Goal: Task Accomplishment & Management: Manage account settings

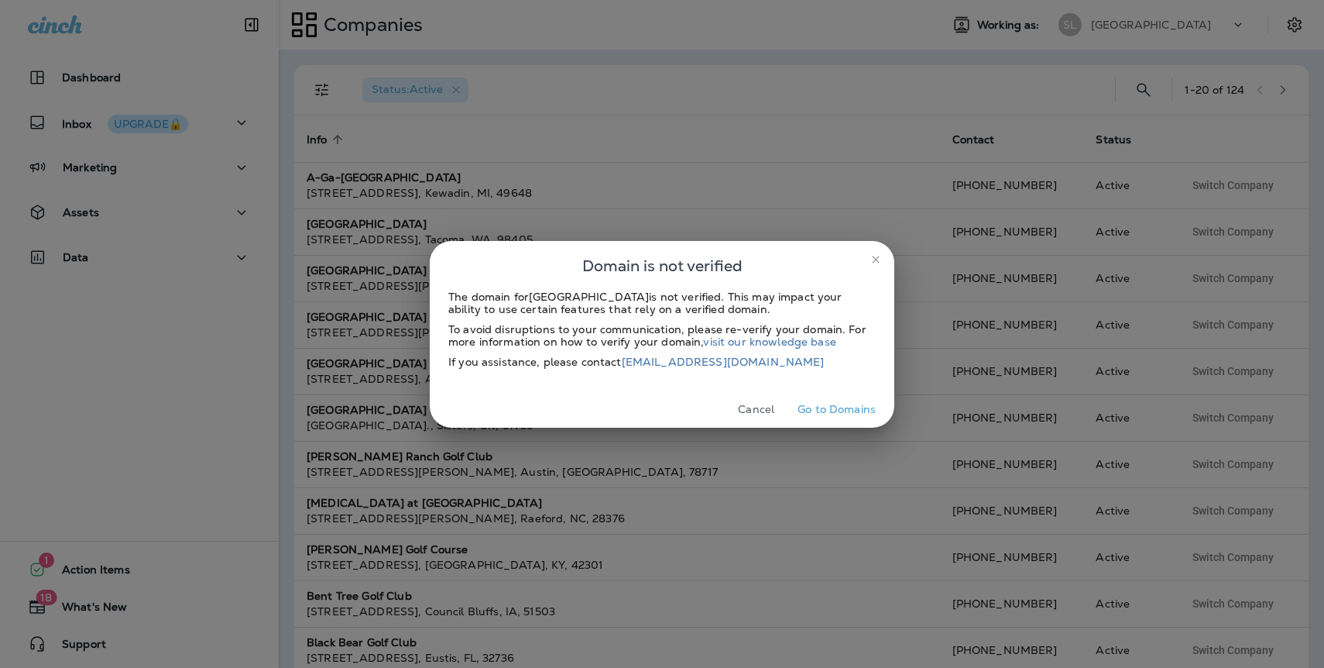
click at [765, 410] on button "Cancel" at bounding box center [756, 409] width 58 height 24
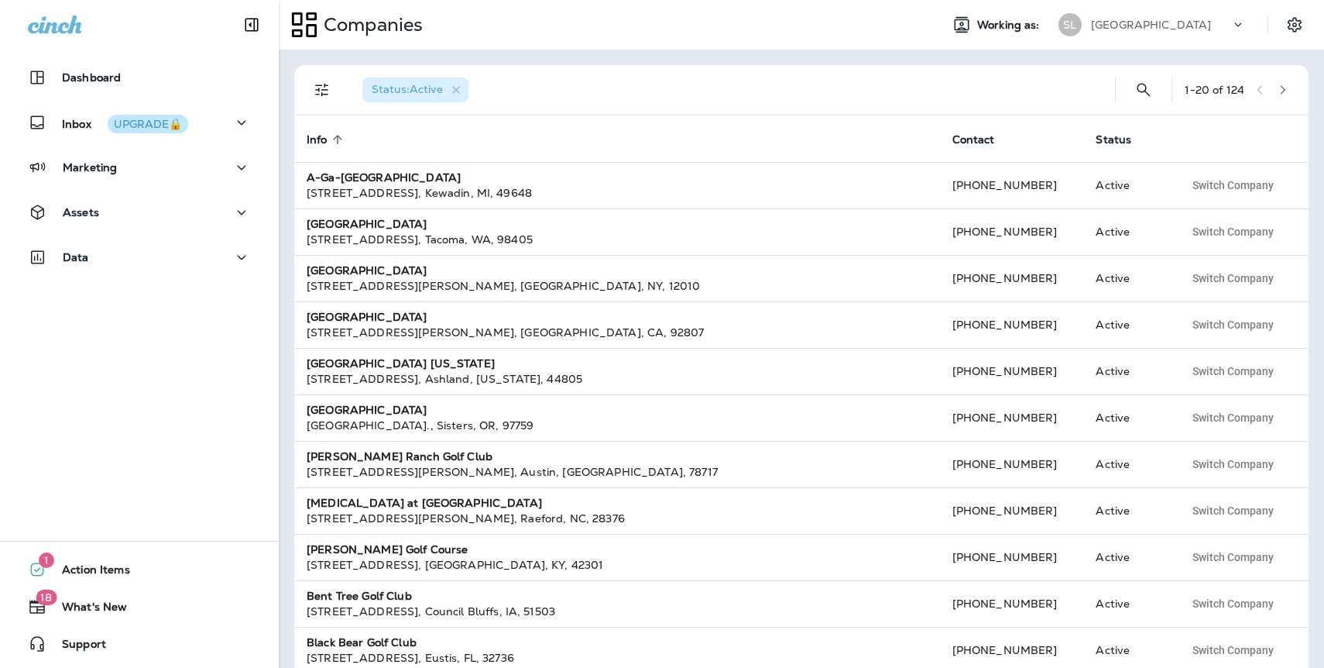
click at [1114, 29] on p "[GEOGRAPHIC_DATA]" at bounding box center [1151, 25] width 120 height 12
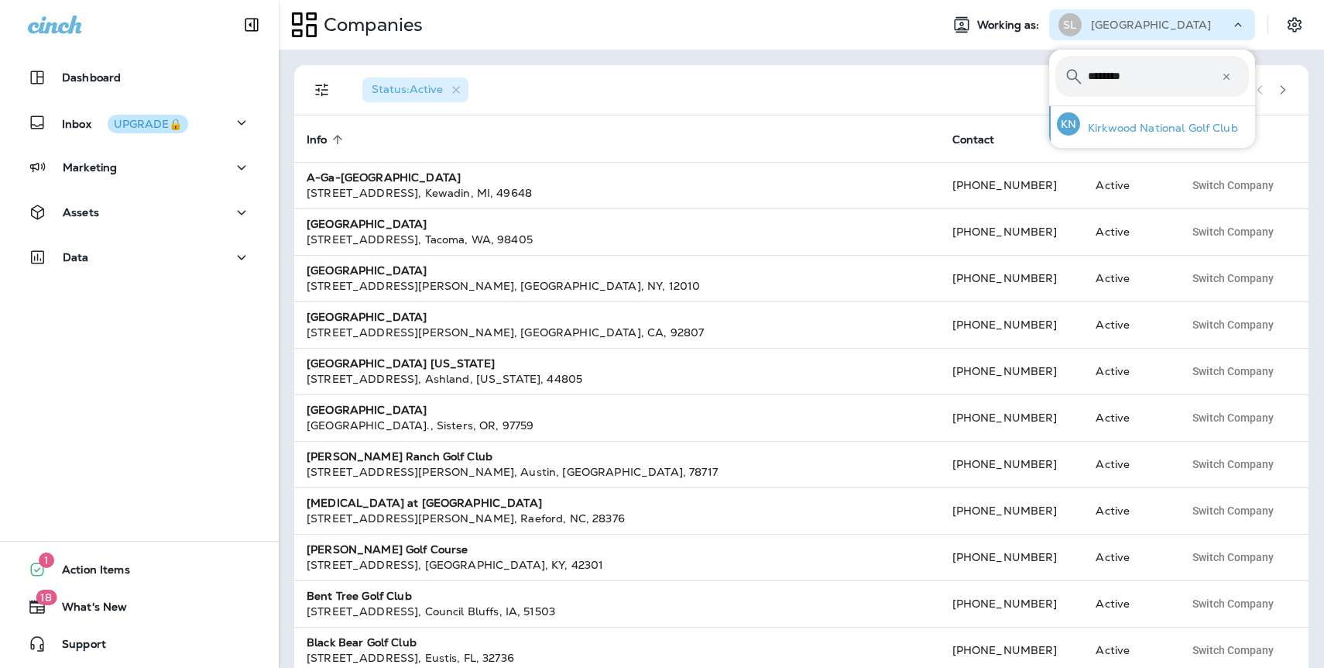
type input "********"
click at [1138, 125] on p "Kirkwood National Golf Club" at bounding box center [1159, 128] width 158 height 12
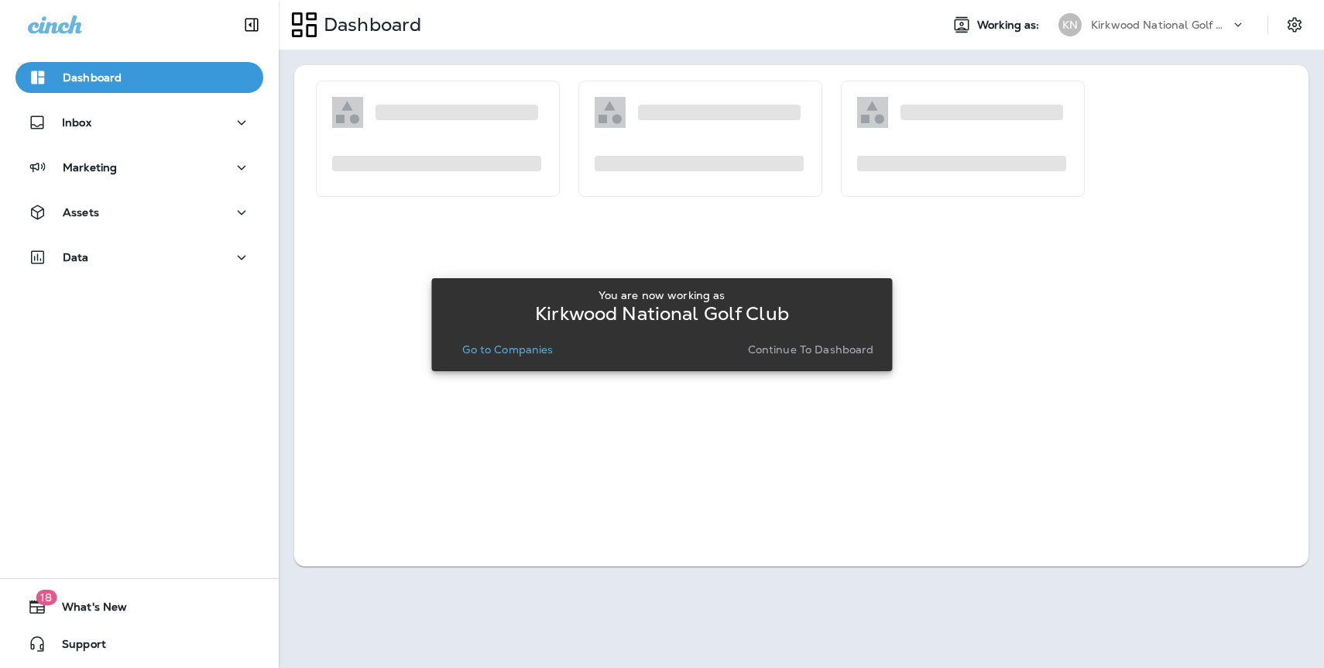
click at [841, 360] on div "You are now working as Kirkwood National Golf Club Go to Companies Continue to …" at bounding box center [662, 325] width 436 height 84
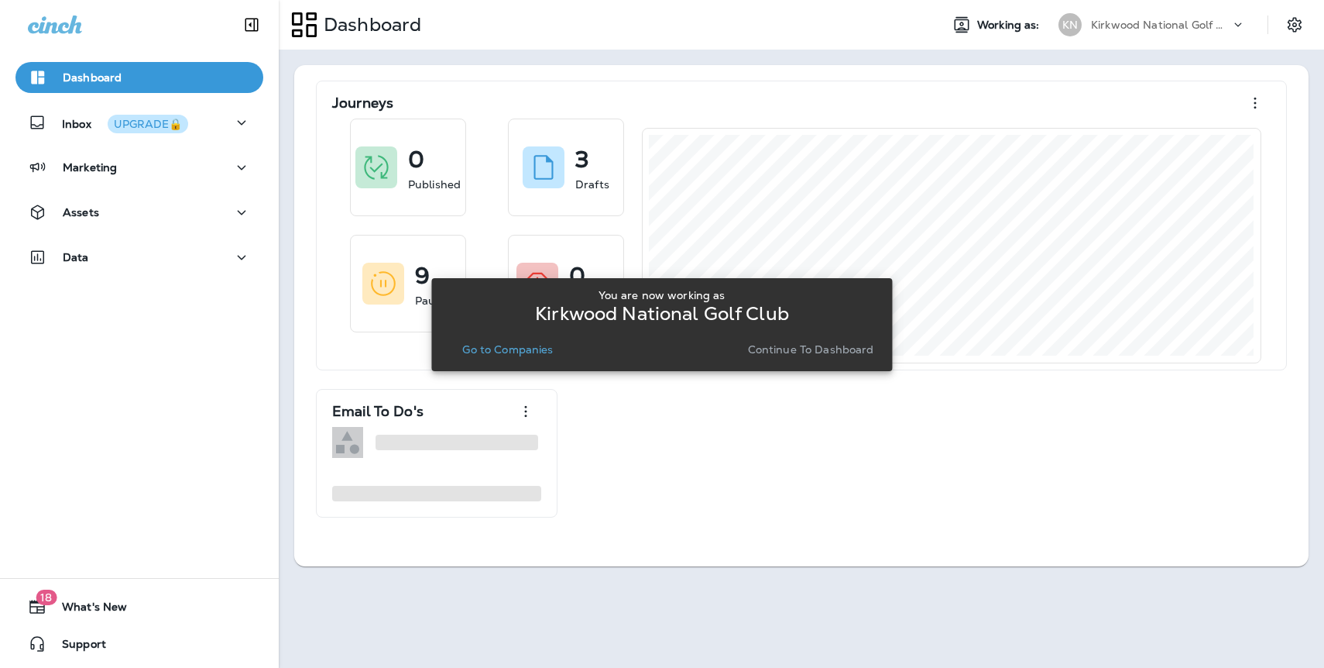
click at [836, 352] on p "Continue to Dashboard" at bounding box center [811, 349] width 126 height 12
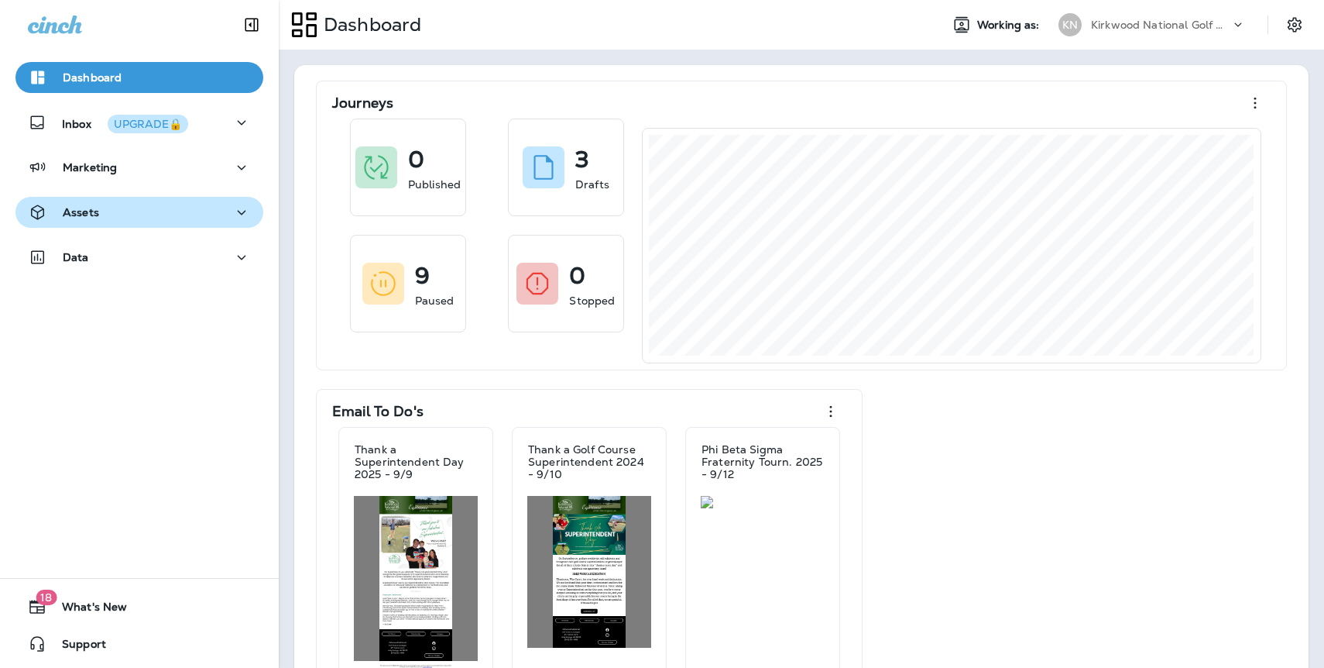
click at [84, 219] on div "Assets" at bounding box center [63, 212] width 71 height 19
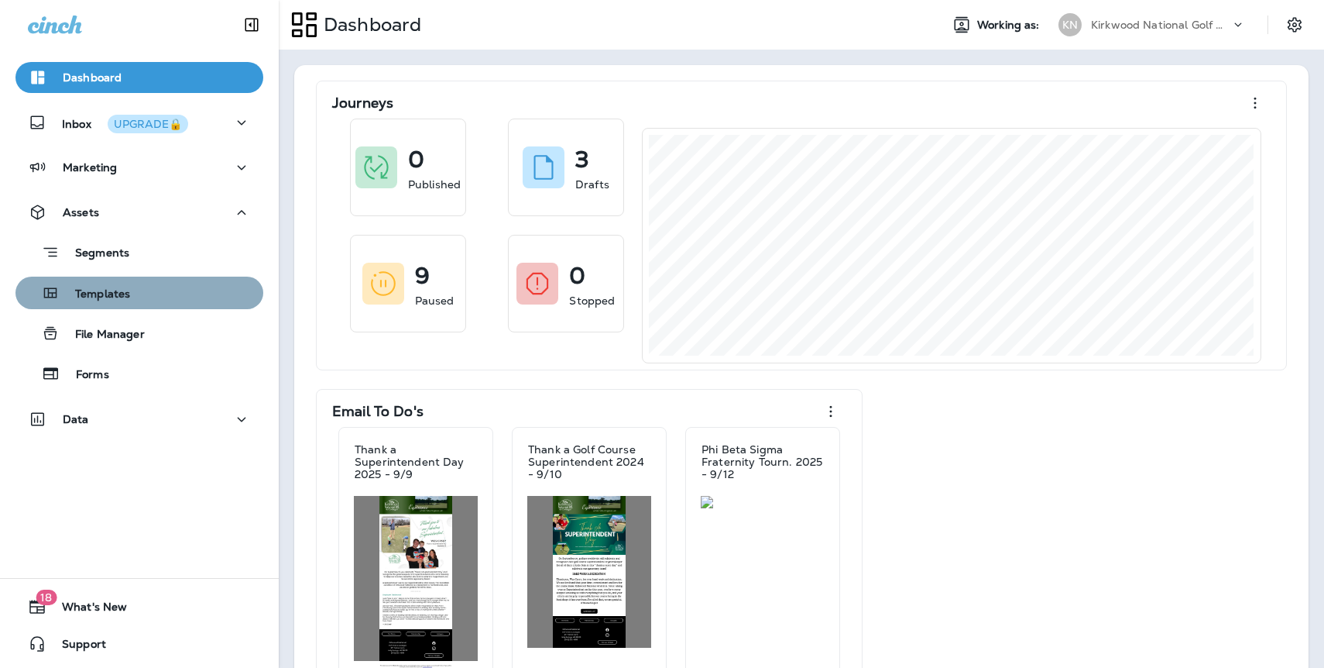
click at [141, 295] on div "Templates" at bounding box center [139, 292] width 235 height 23
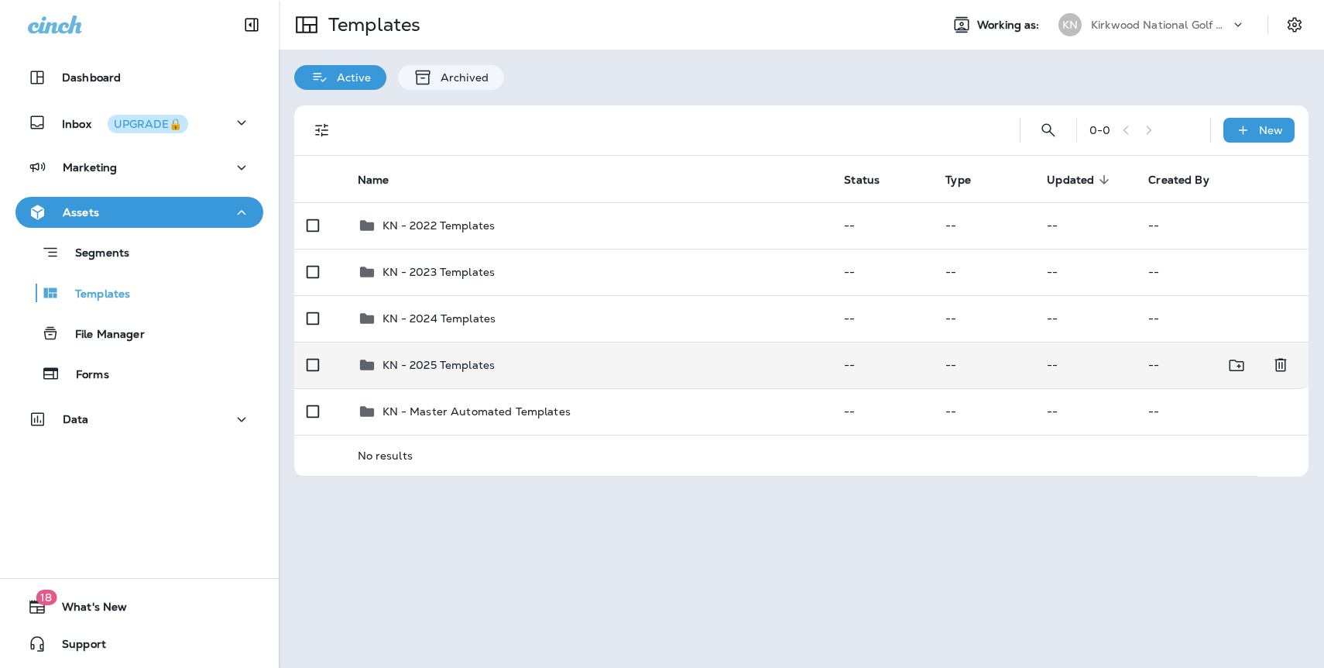
click at [503, 370] on div "KN - 2025 Templates" at bounding box center [589, 364] width 462 height 19
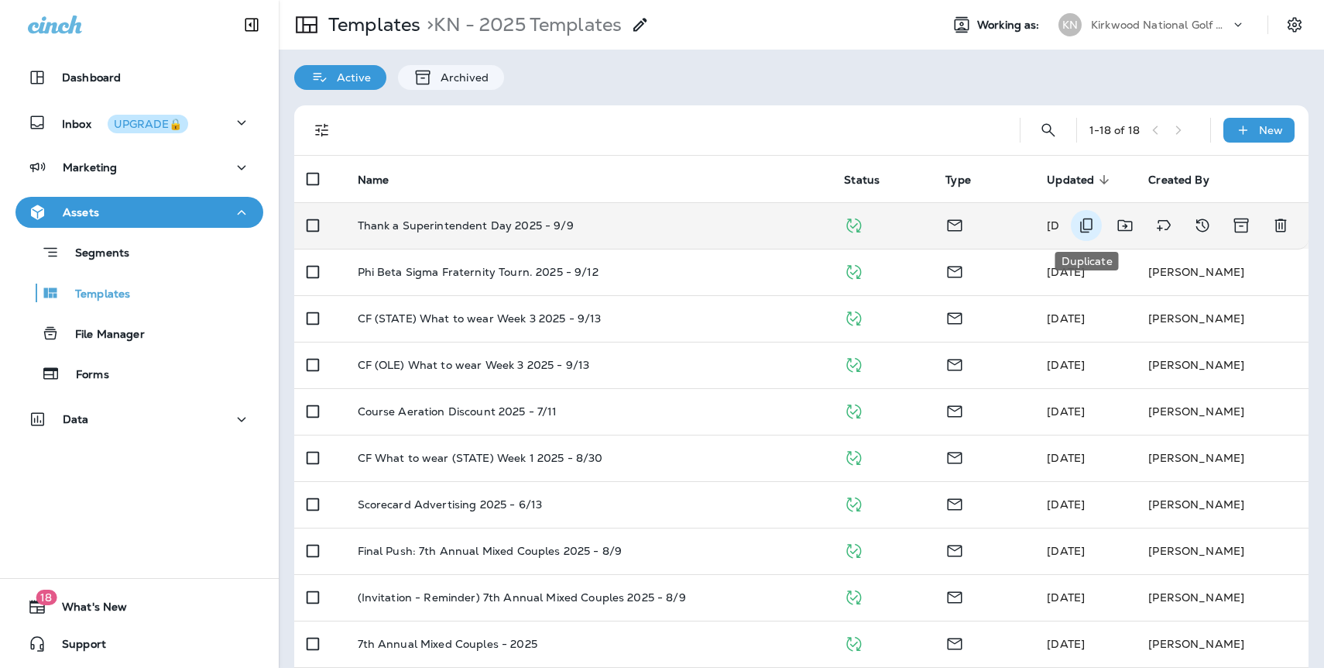
click at [1082, 228] on icon "Duplicate" at bounding box center [1086, 225] width 19 height 19
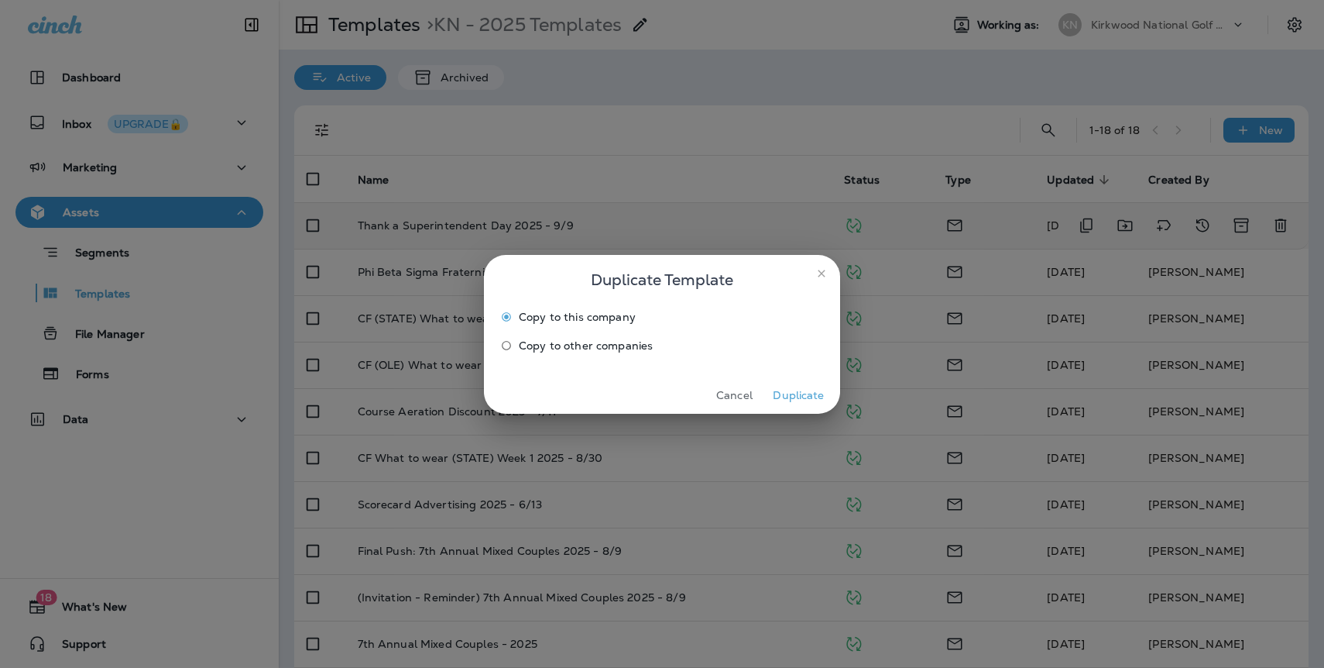
click at [785, 386] on button "Duplicate" at bounding box center [799, 395] width 58 height 24
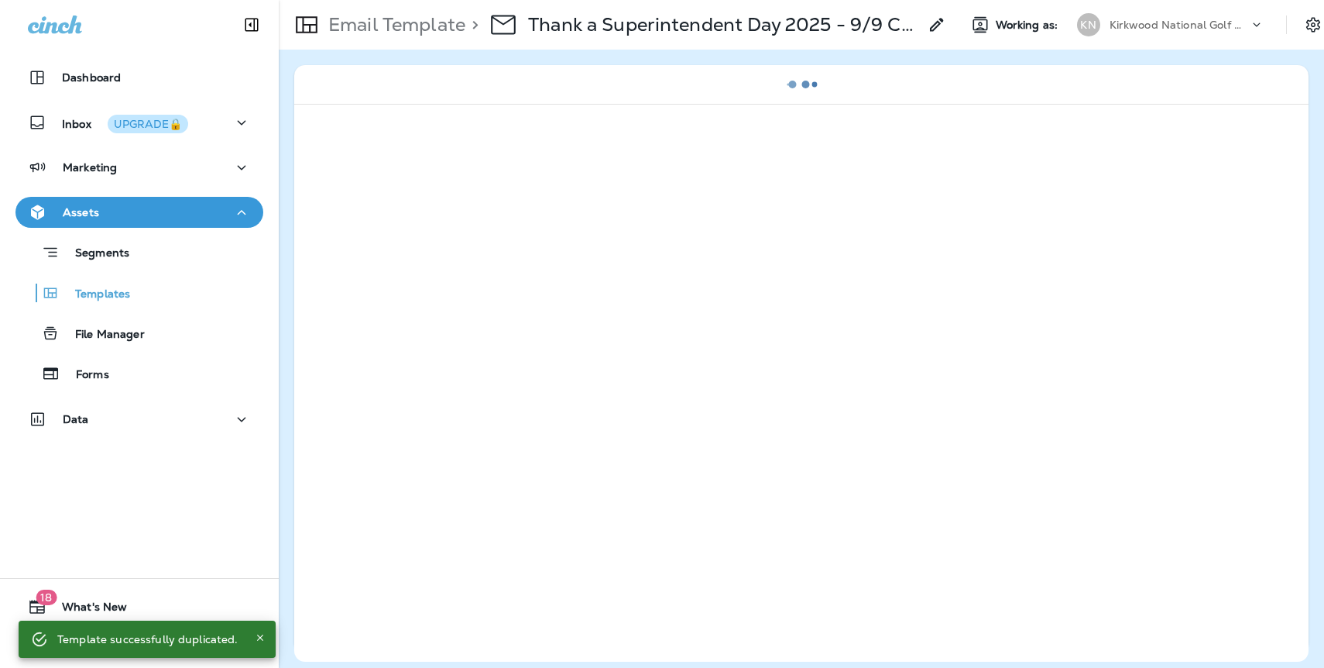
click at [938, 24] on icon at bounding box center [937, 24] width 19 height 19
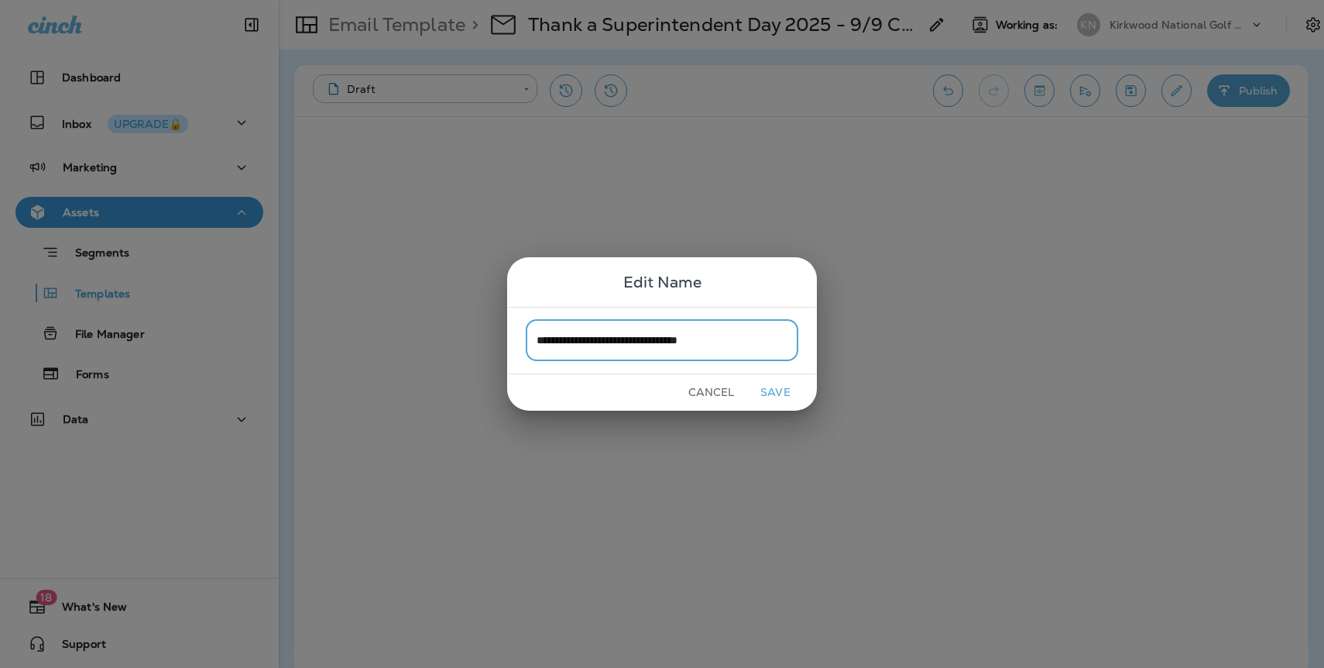
type input "**********"
click at [776, 393] on button "Save" at bounding box center [776, 392] width 58 height 24
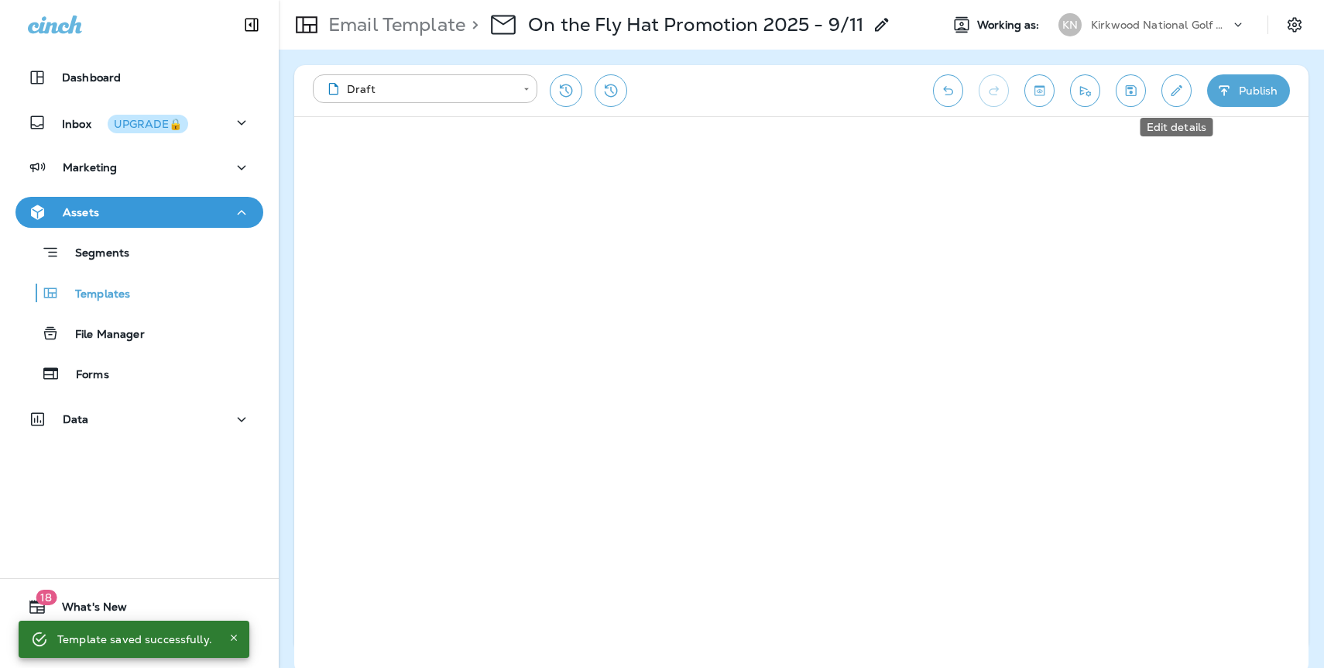
click at [1169, 97] on icon "Edit details" at bounding box center [1177, 90] width 16 height 15
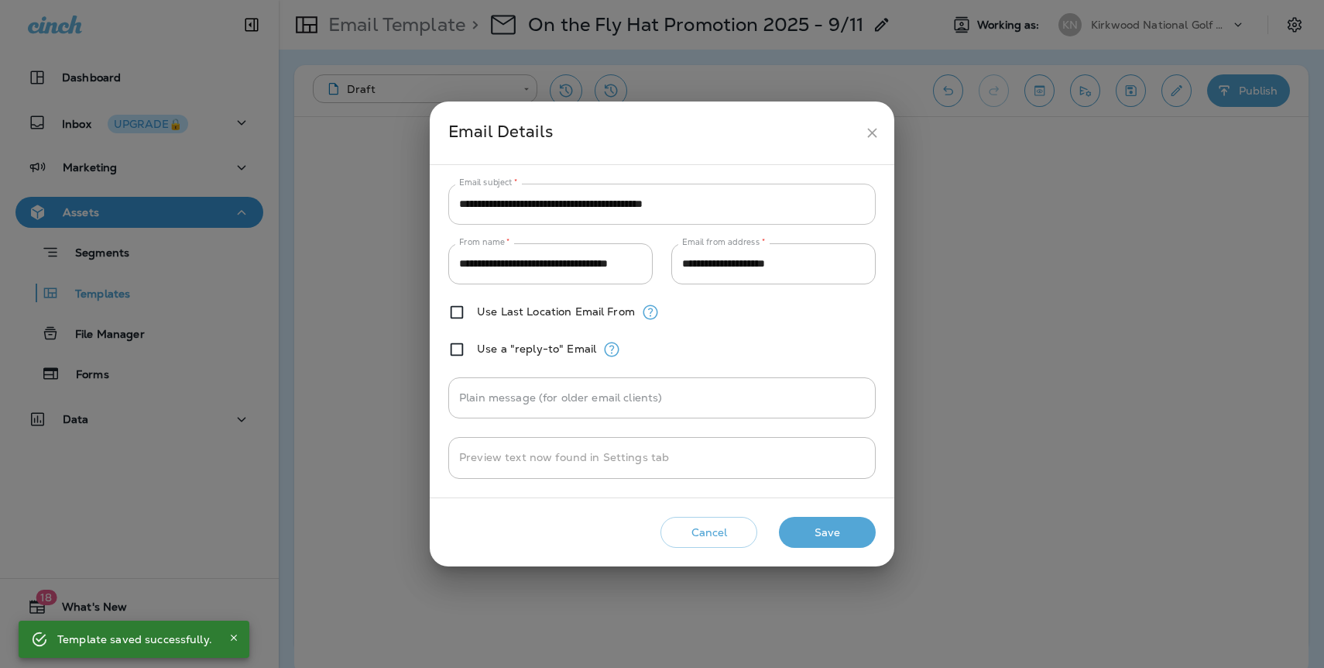
click at [537, 195] on input "**********" at bounding box center [662, 204] width 428 height 41
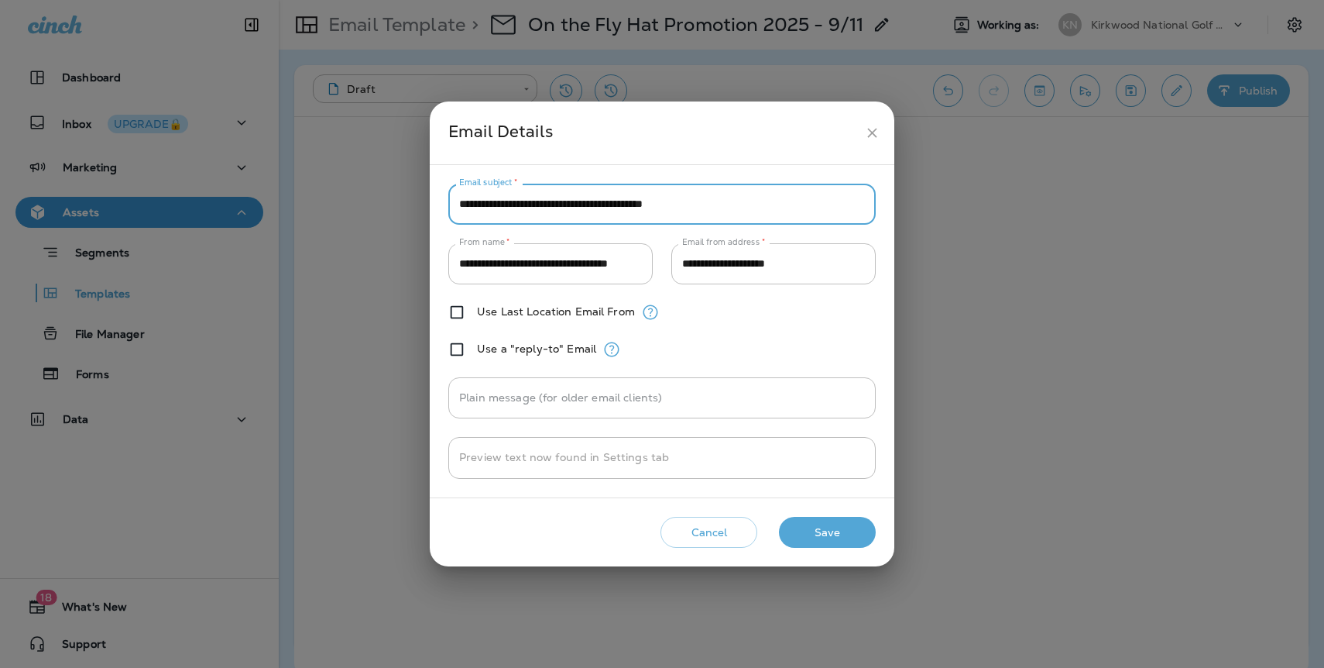
drag, startPoint x: 716, startPoint y: 203, endPoint x: 431, endPoint y: 203, distance: 285.0
click at [431, 203] on div "**********" at bounding box center [662, 331] width 465 height 332
type input "**********"
click at [820, 545] on button "Save" at bounding box center [827, 533] width 97 height 32
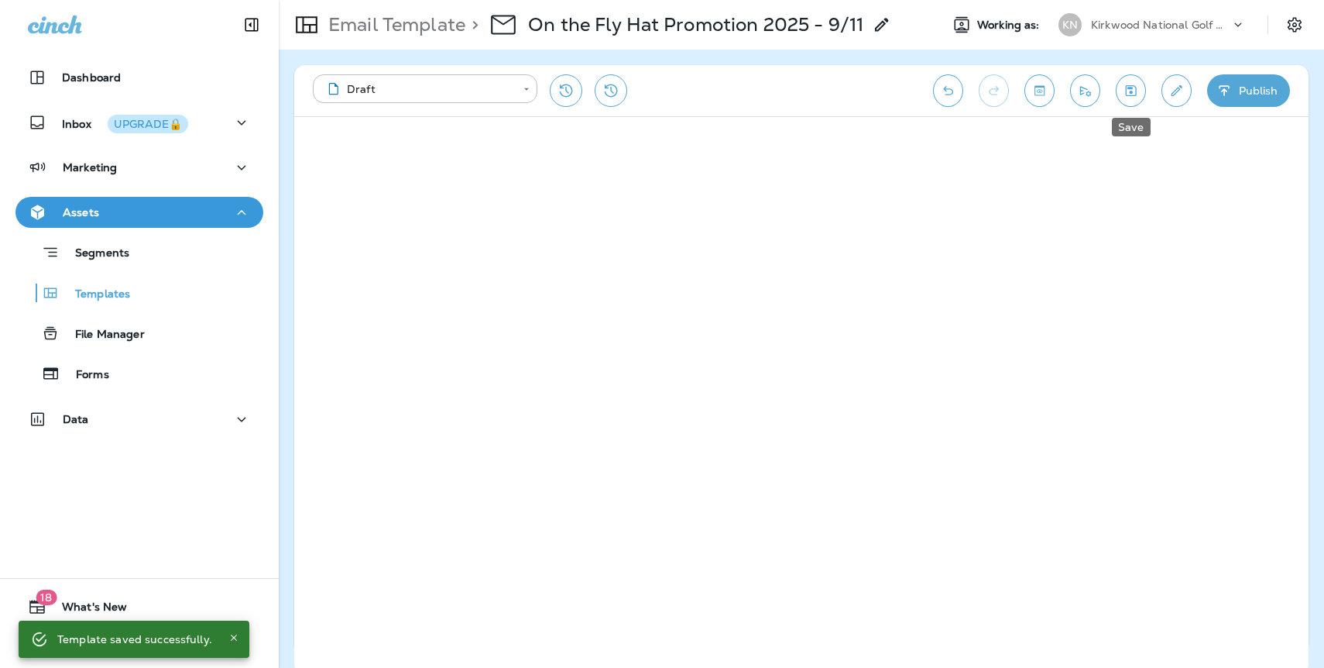
click at [1128, 94] on icon "Save" at bounding box center [1131, 90] width 16 height 15
click at [1090, 94] on icon "Send test email" at bounding box center [1085, 91] width 11 height 10
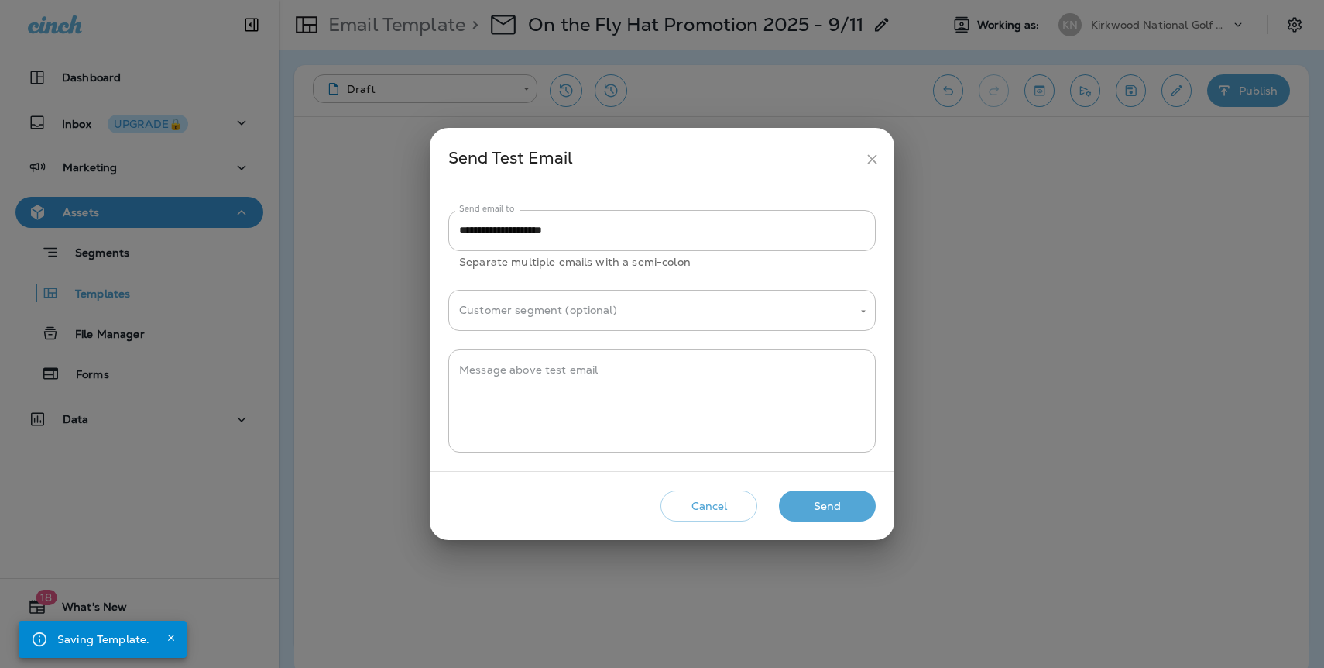
click at [842, 507] on button "Send" at bounding box center [827, 506] width 97 height 32
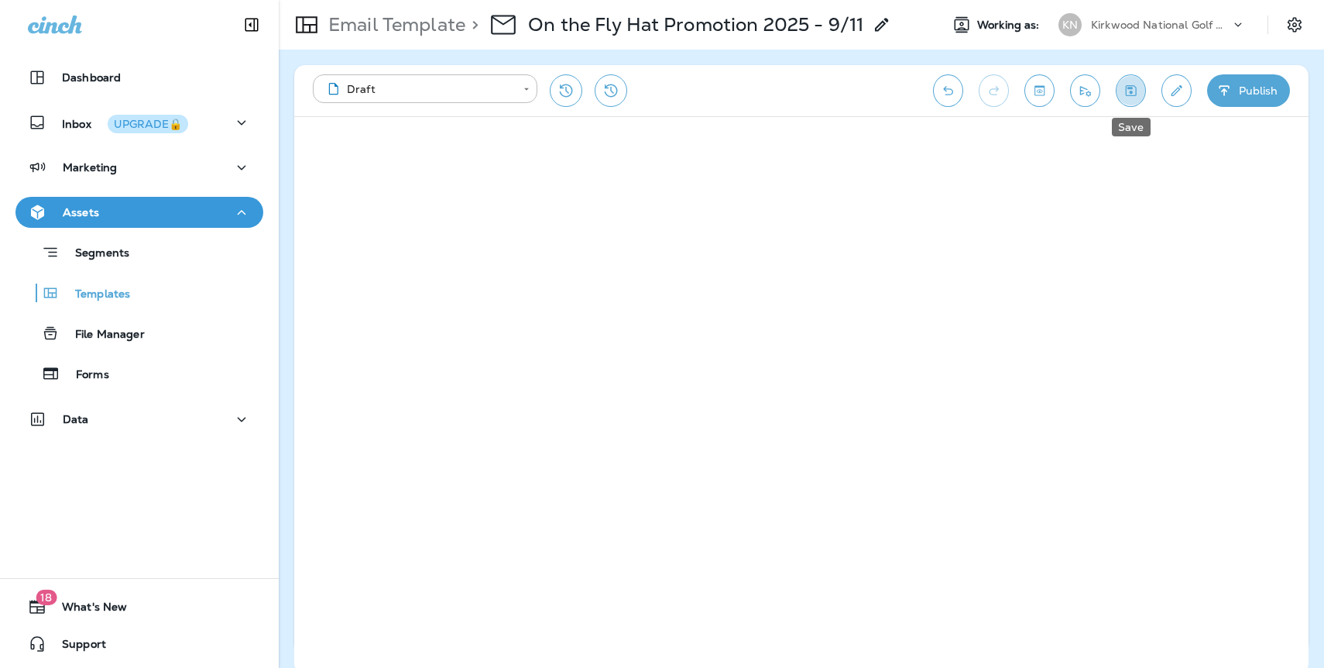
click at [1131, 93] on icon "Save" at bounding box center [1131, 90] width 11 height 11
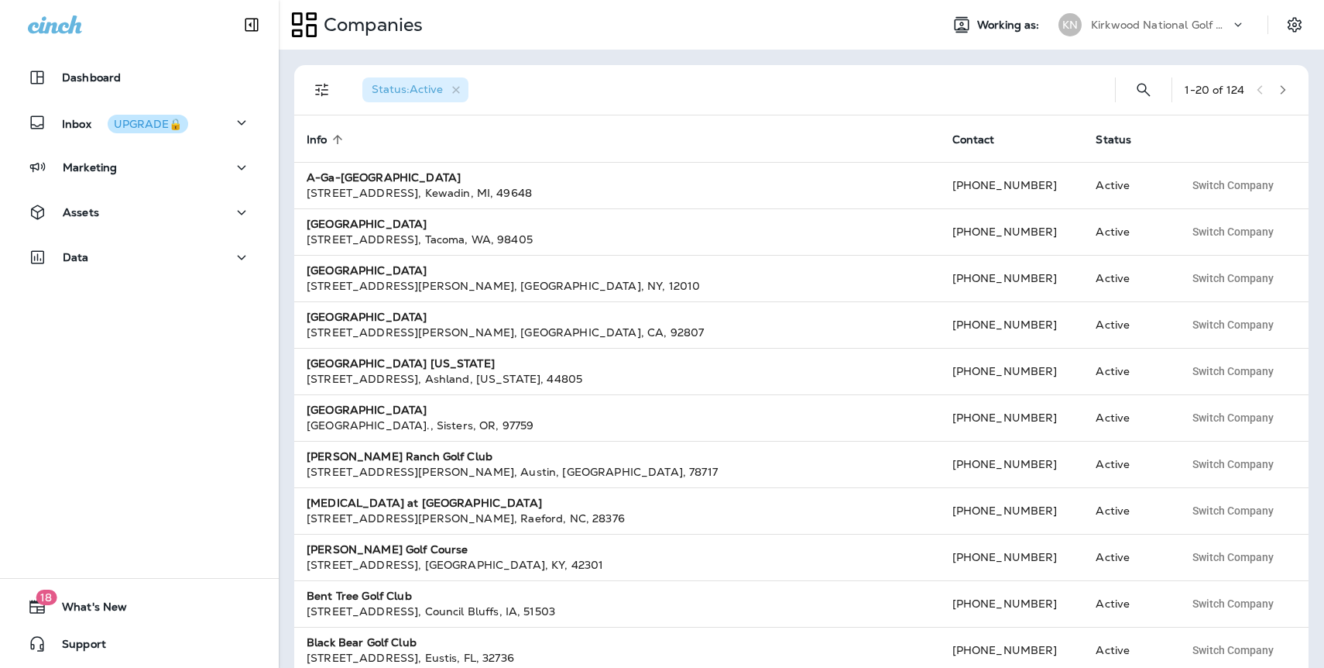
click at [1135, 29] on p "Kirkwood National Golf Club" at bounding box center [1160, 25] width 139 height 12
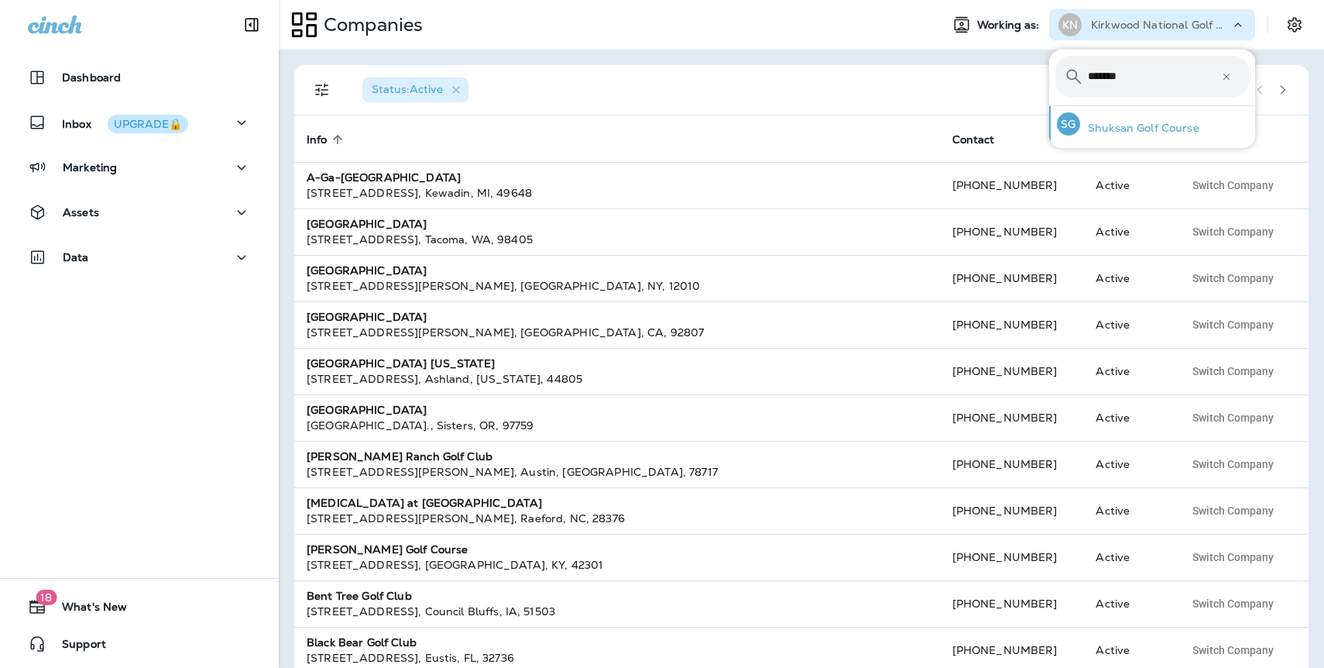
type input "*******"
click at [1119, 127] on p "Shuksan Golf Course" at bounding box center [1139, 128] width 119 height 12
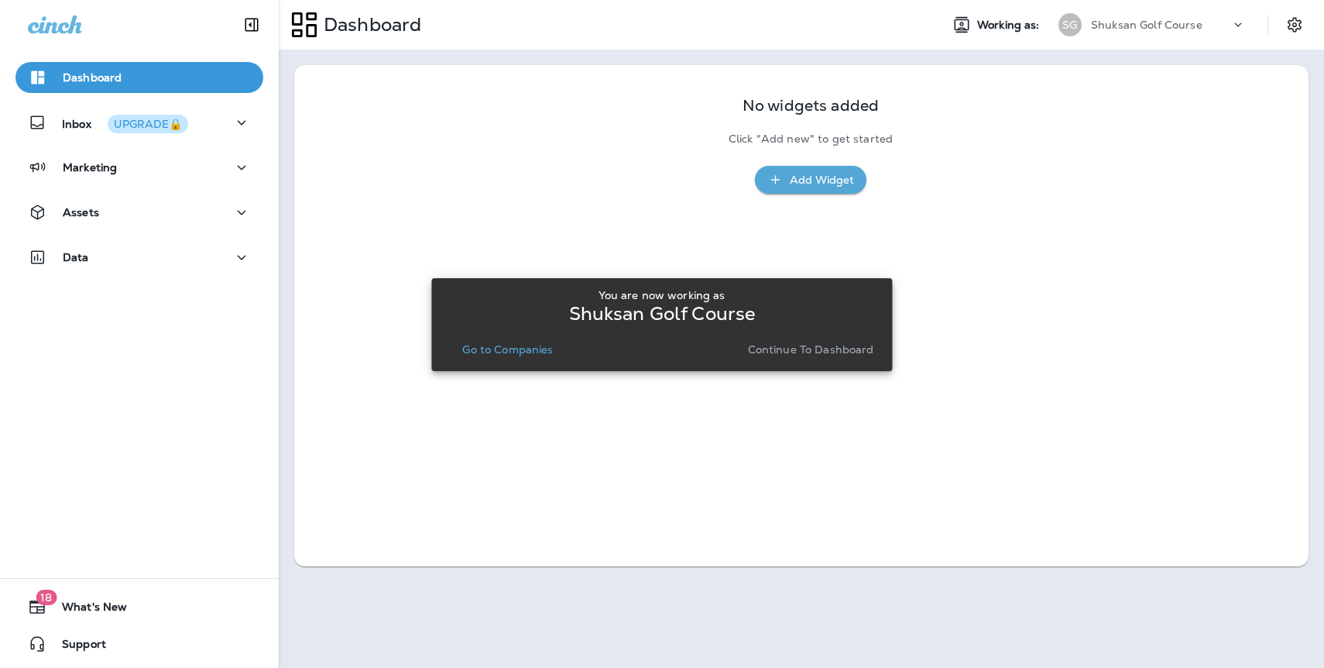
click at [778, 355] on p "Continue to Dashboard" at bounding box center [811, 349] width 126 height 12
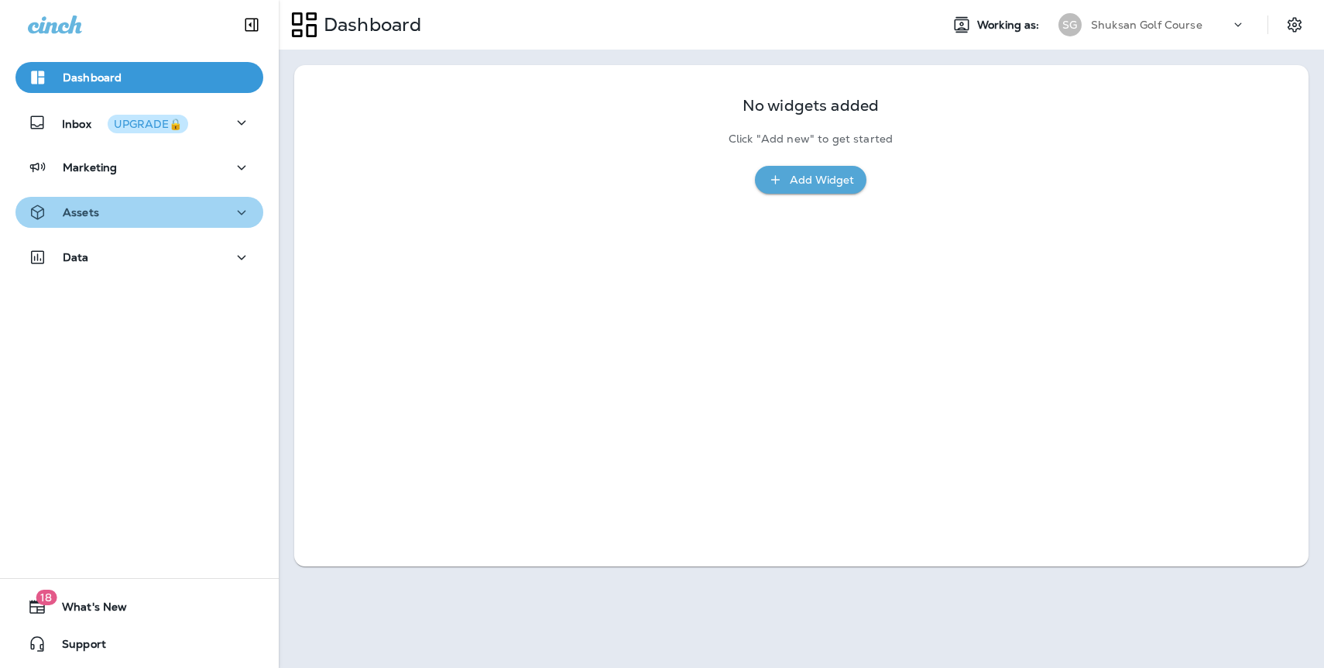
click at [86, 221] on div "Assets" at bounding box center [63, 212] width 71 height 19
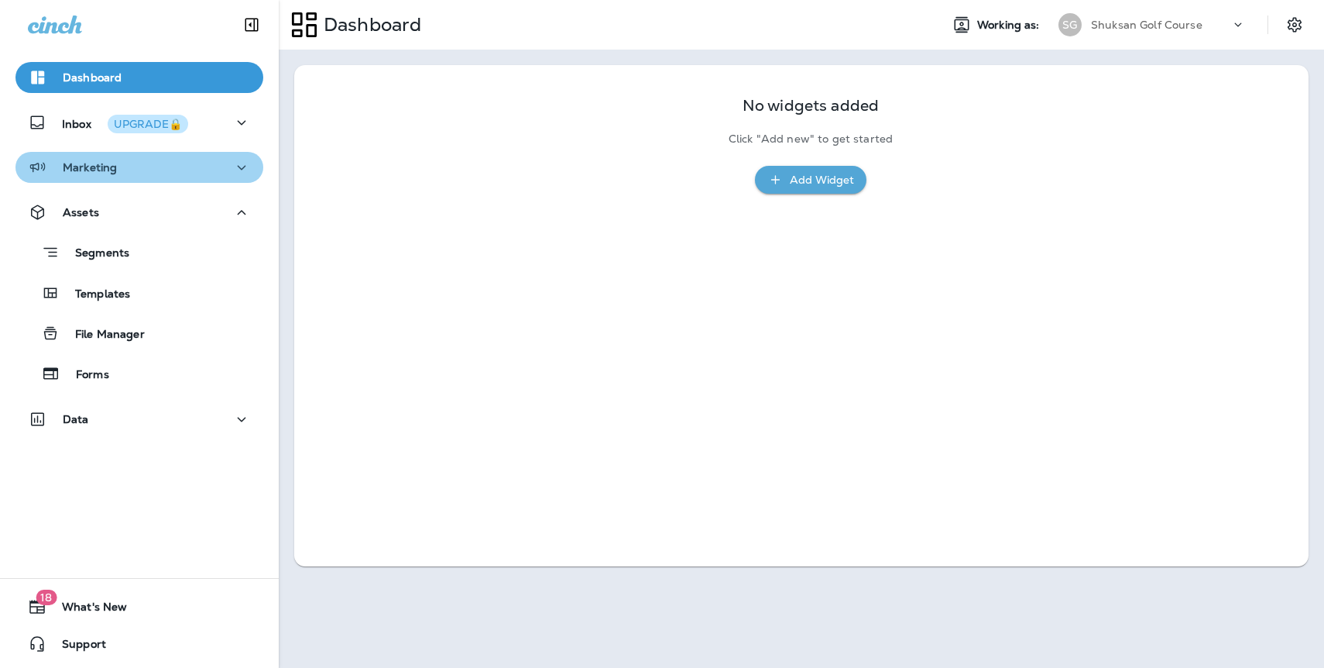
click at [100, 170] on p "Marketing" at bounding box center [90, 167] width 54 height 12
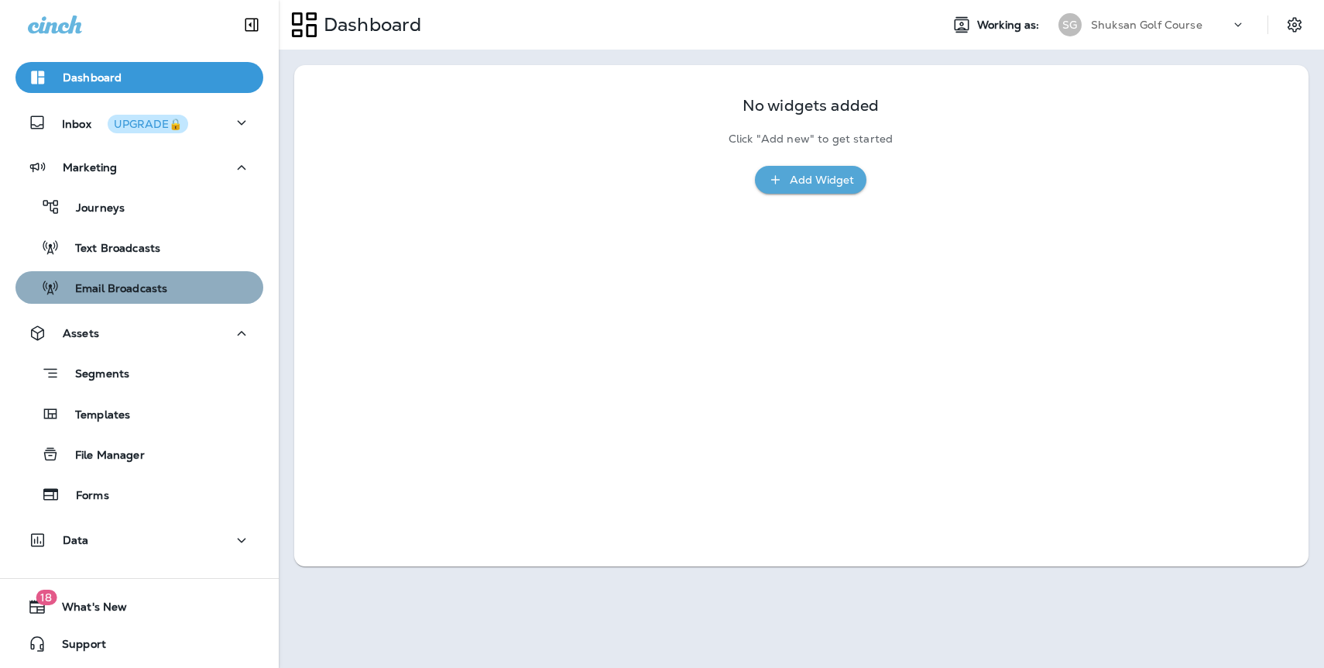
click at [129, 282] on p "Email Broadcasts" at bounding box center [114, 289] width 108 height 15
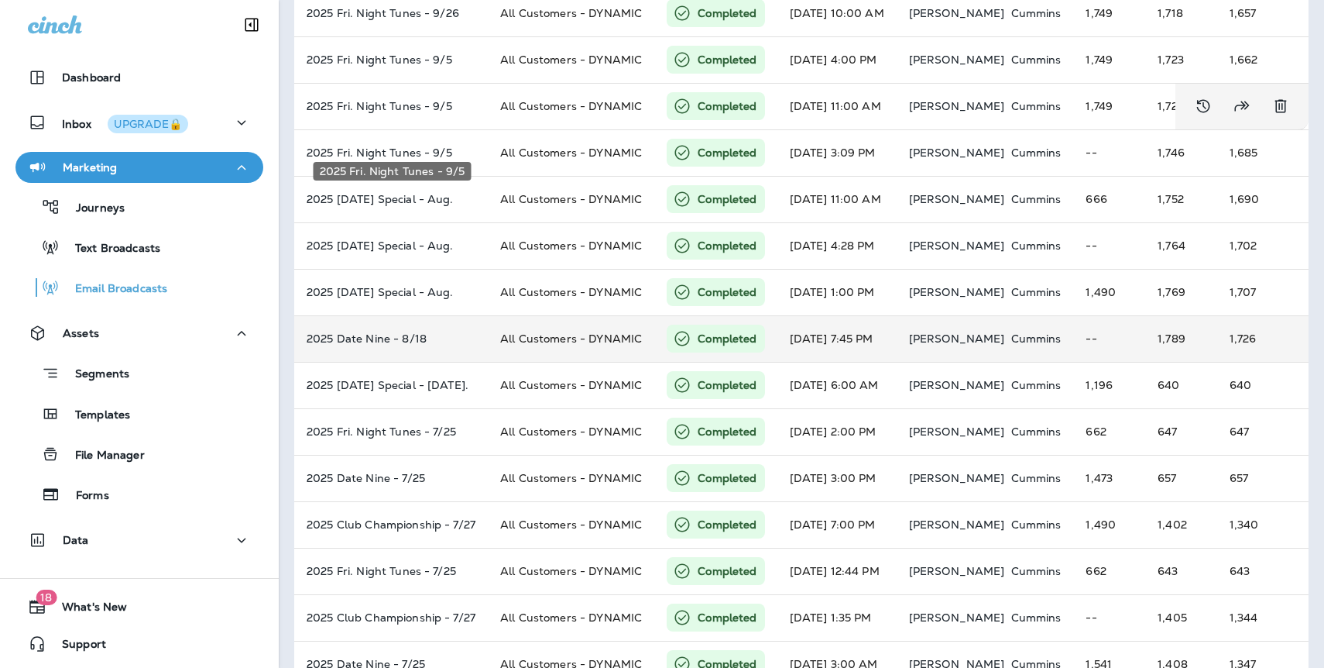
scroll to position [228, 0]
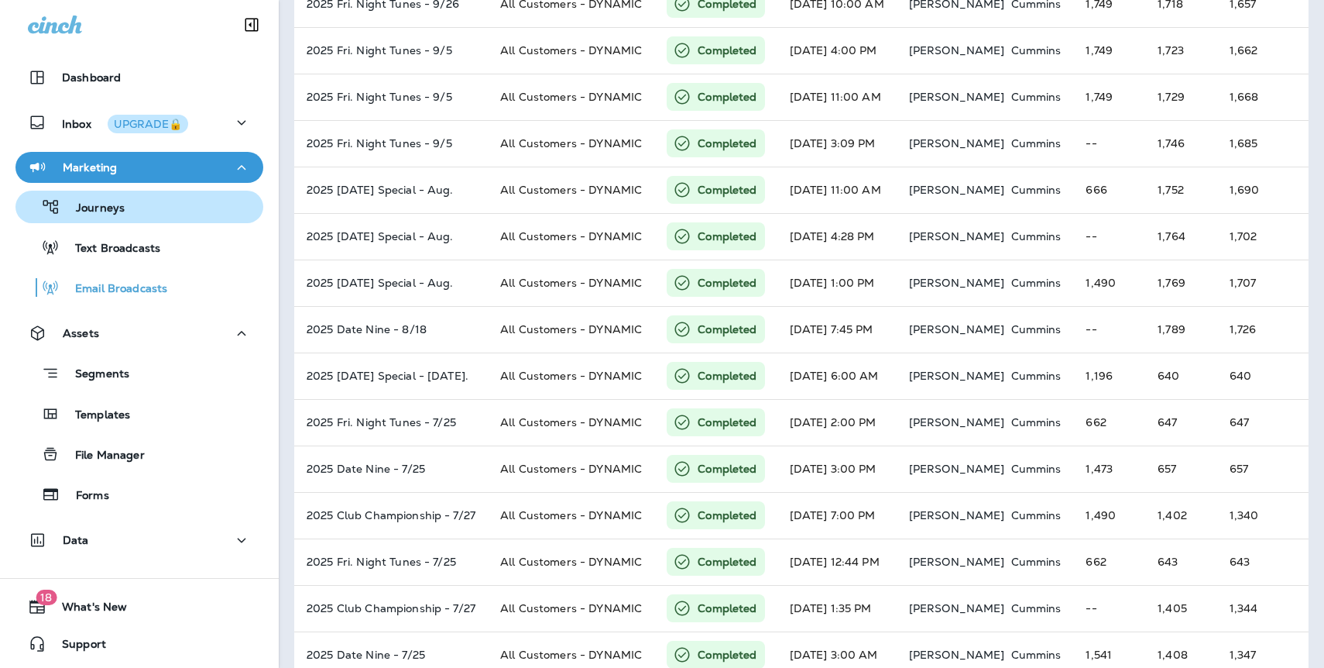
click at [120, 206] on p "Journeys" at bounding box center [92, 208] width 64 height 15
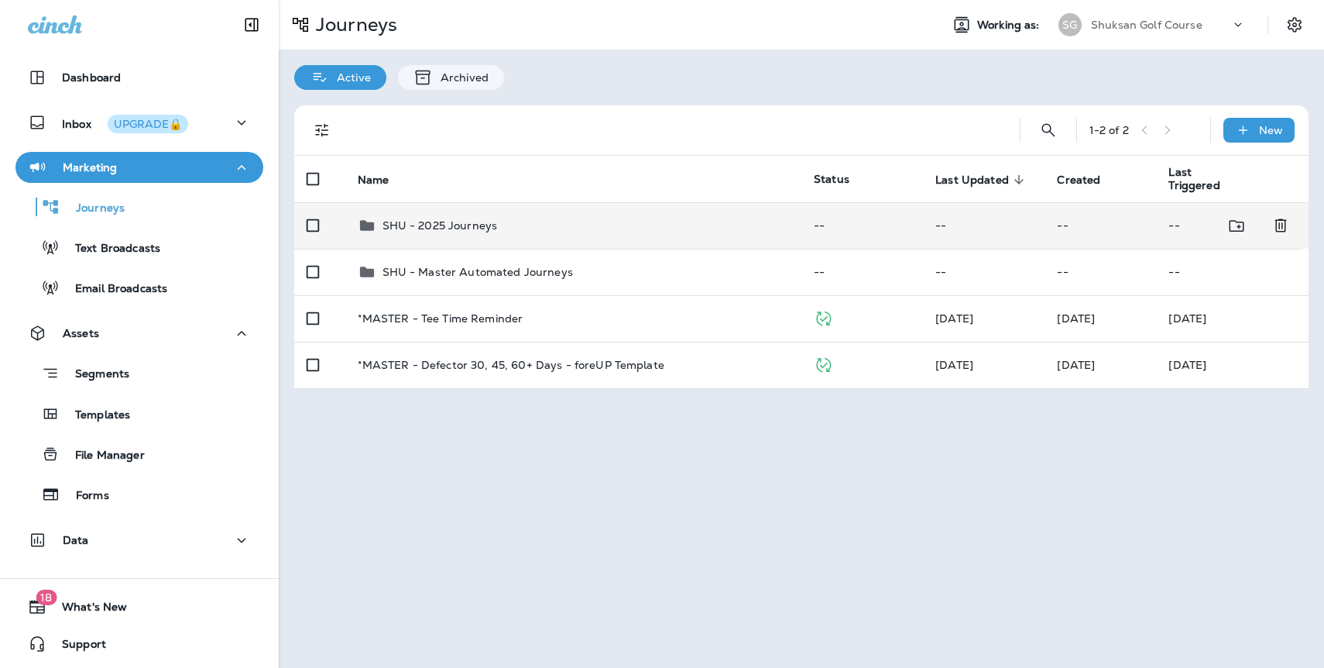
click at [457, 231] on p "SHU - 2025 Journeys" at bounding box center [440, 225] width 115 height 12
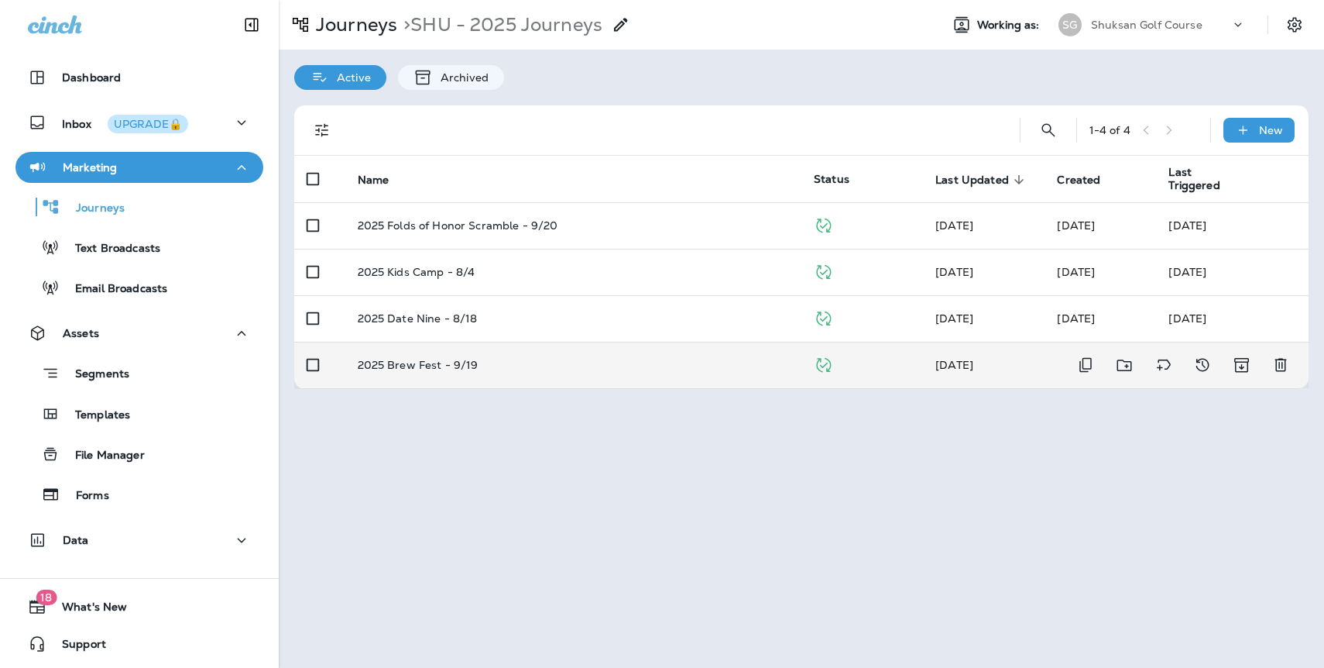
click at [741, 366] on div "2025 Brew Fest - 9/19" at bounding box center [574, 365] width 432 height 12
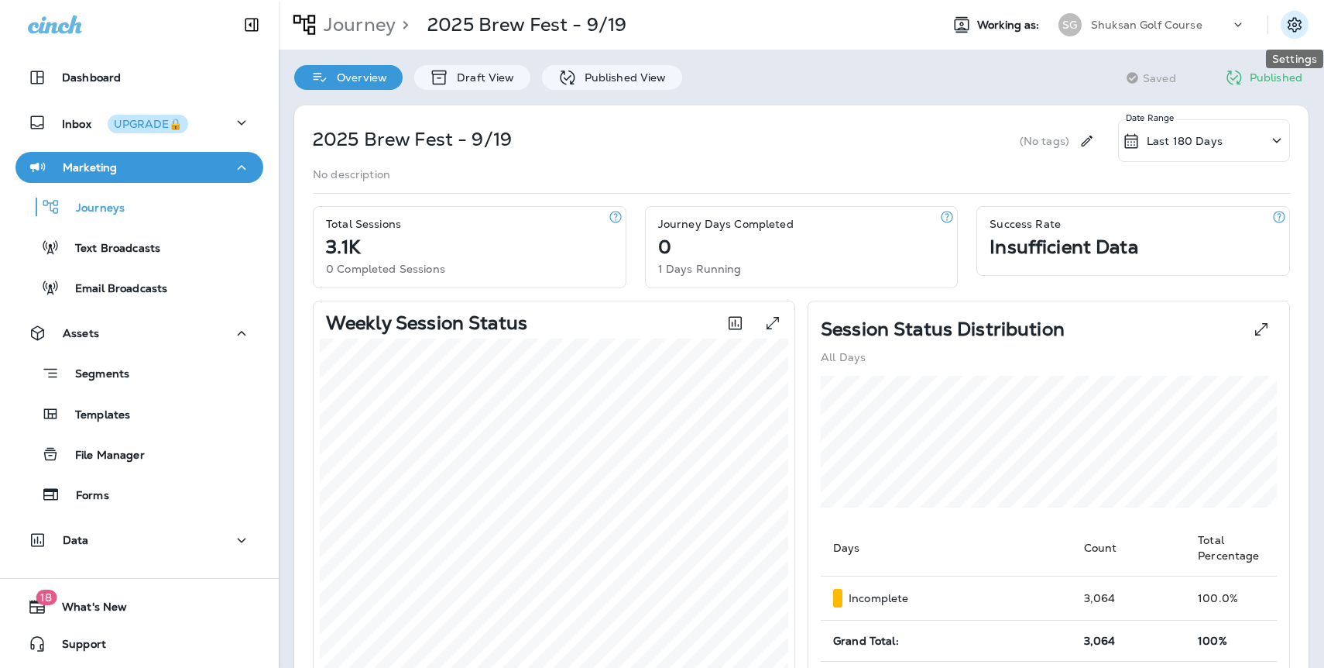
click at [1299, 24] on icon "Settings" at bounding box center [1295, 24] width 19 height 19
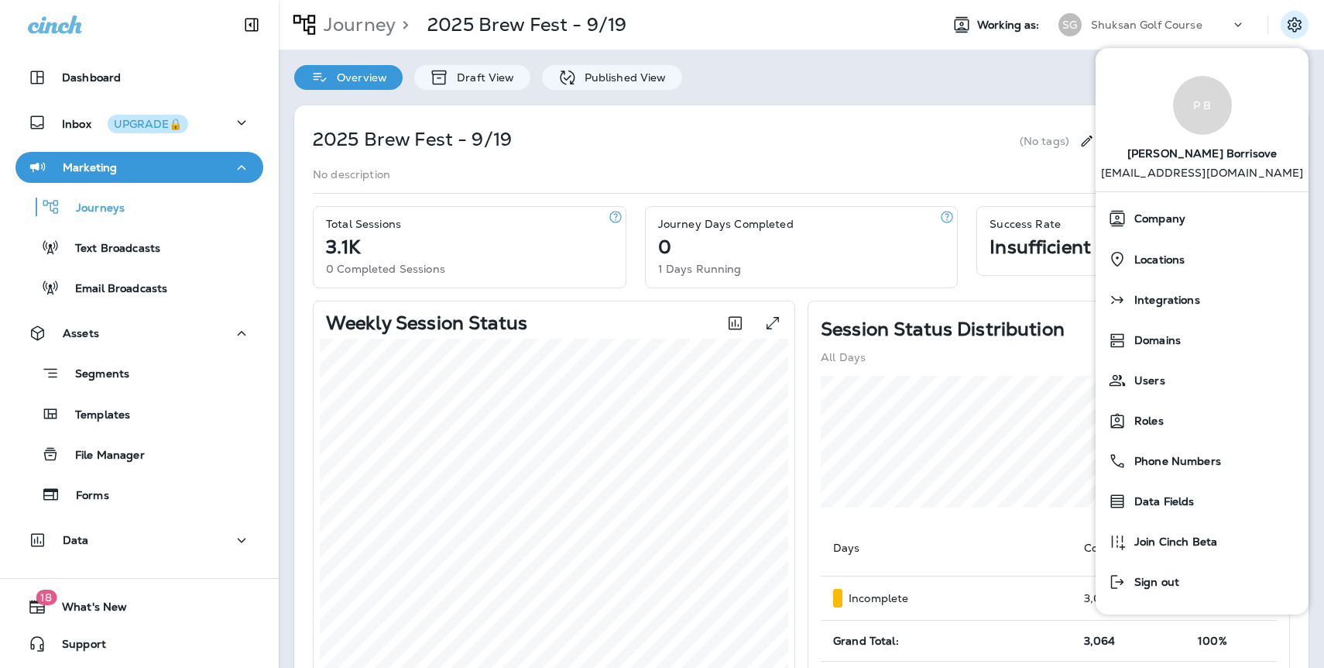
click at [997, 77] on div "Overview Draft View Published View Saving Saved Published" at bounding box center [802, 70] width 1046 height 40
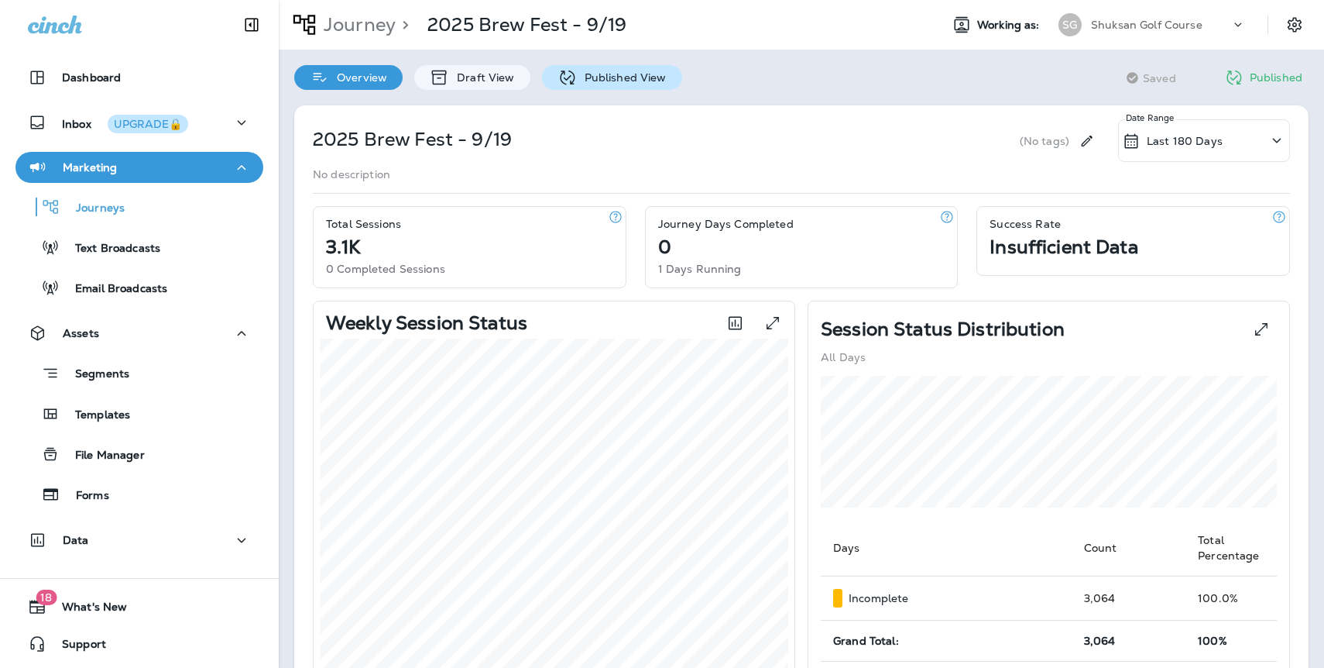
click at [603, 83] on p "Published View" at bounding box center [622, 77] width 90 height 12
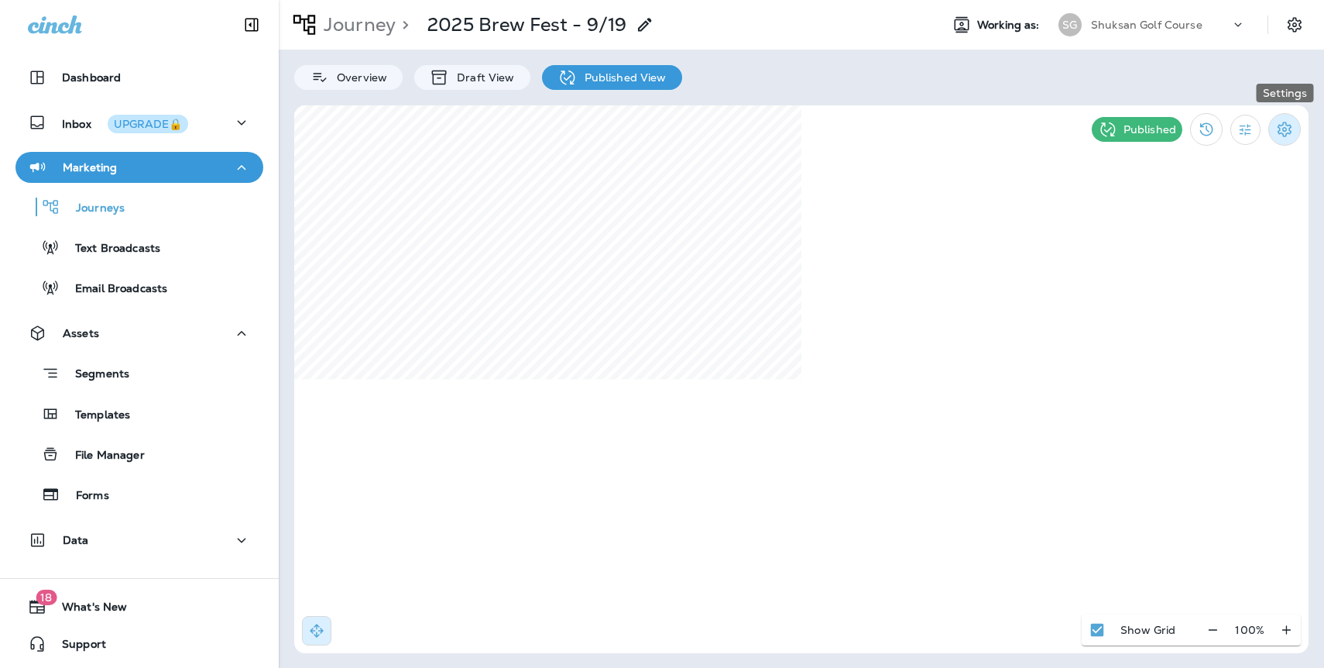
click at [1290, 129] on icon "Settings" at bounding box center [1285, 129] width 19 height 19
click at [1200, 264] on p "End Journey" at bounding box center [1190, 261] width 77 height 12
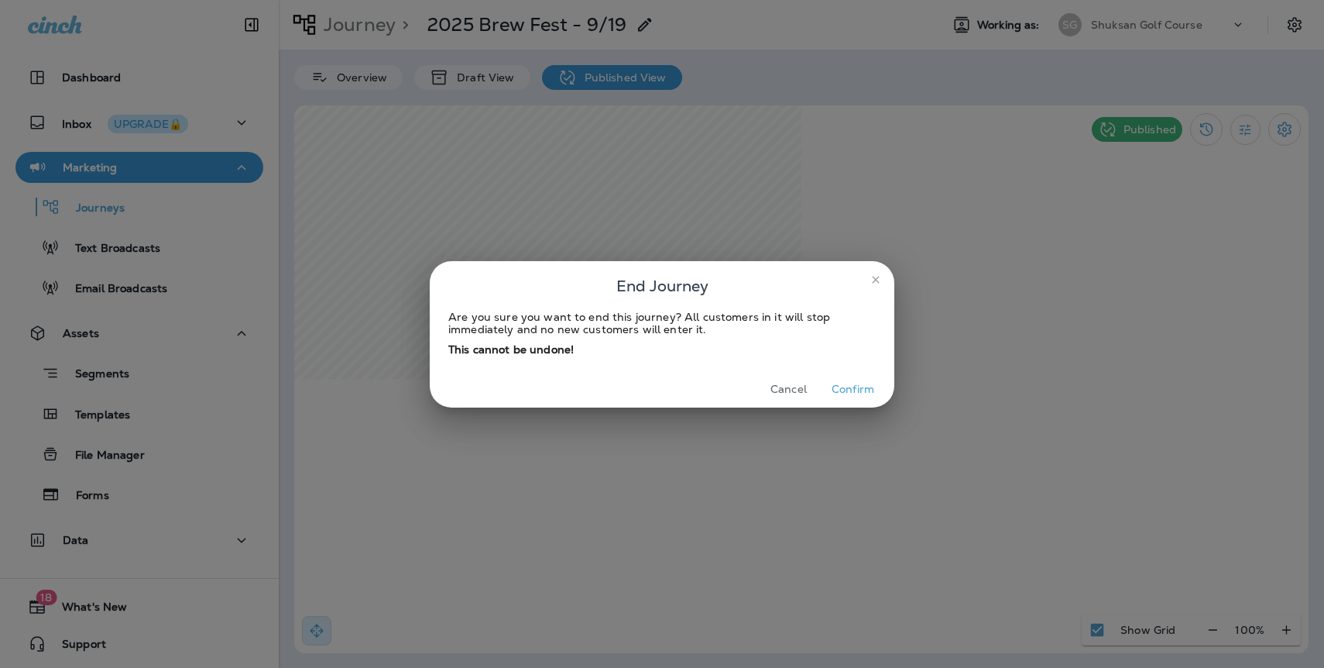
click at [864, 388] on button "Confirm" at bounding box center [853, 389] width 58 height 24
